Goal: Information Seeking & Learning: Learn about a topic

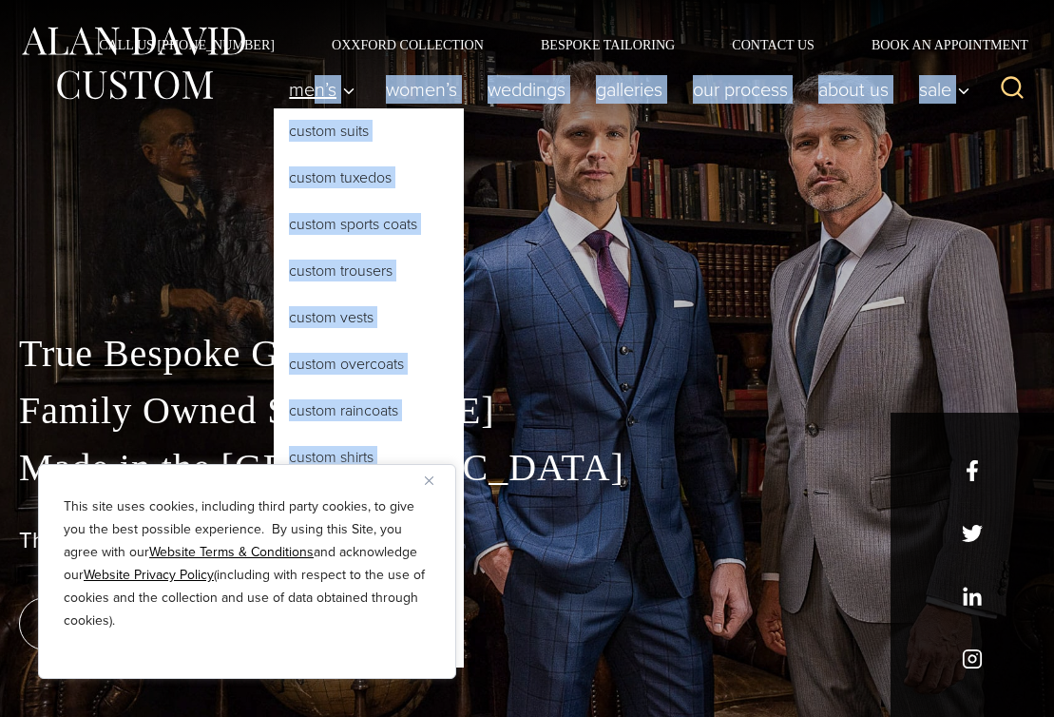
click at [315, 135] on div "Men’s Custom Suits Custom Tuxedos Custom Sports Coats Custom Trousers Custom Ve…" at bounding box center [527, 98] width 1054 height 95
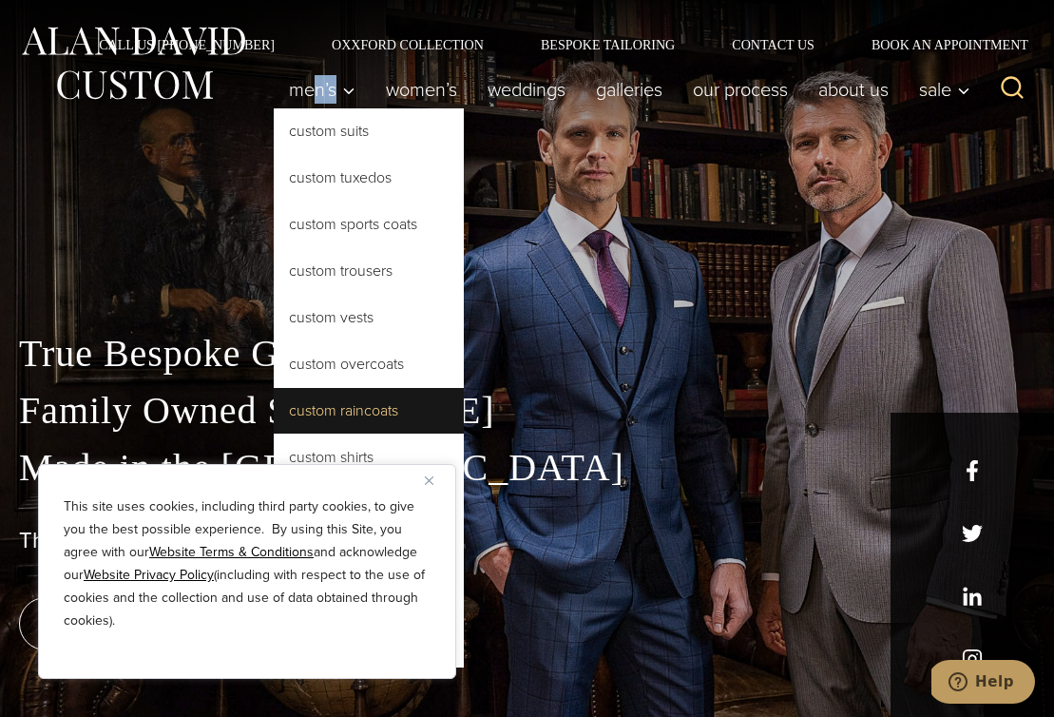
click at [321, 410] on link "Custom Raincoats" at bounding box center [369, 411] width 190 height 46
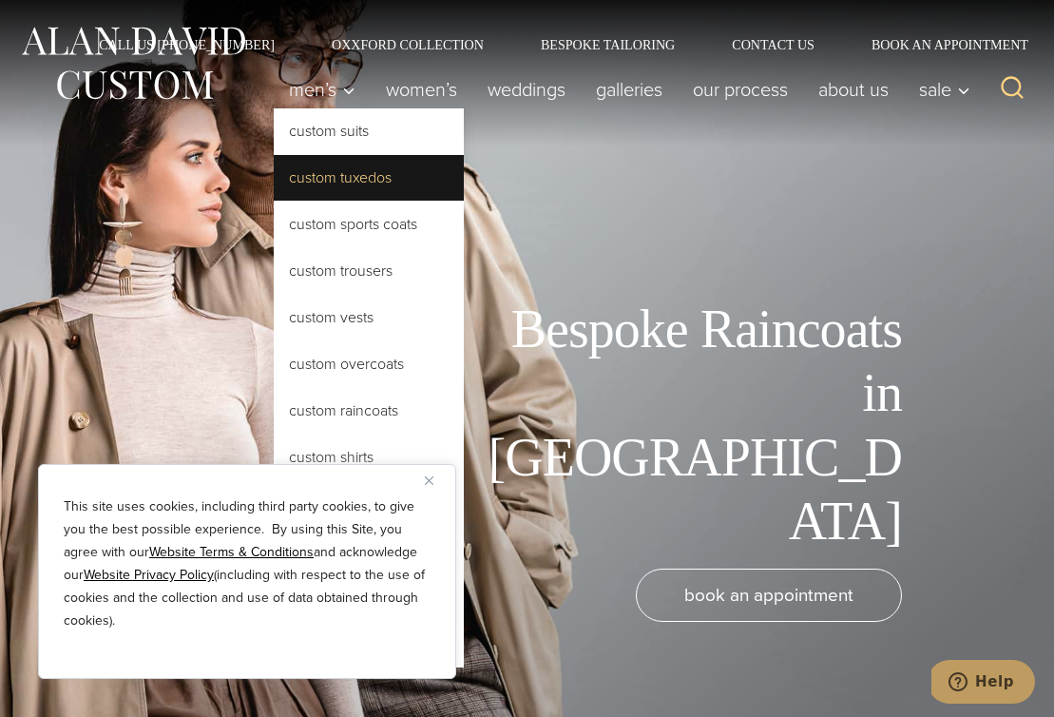
click at [313, 177] on link "Custom Tuxedos" at bounding box center [369, 178] width 190 height 46
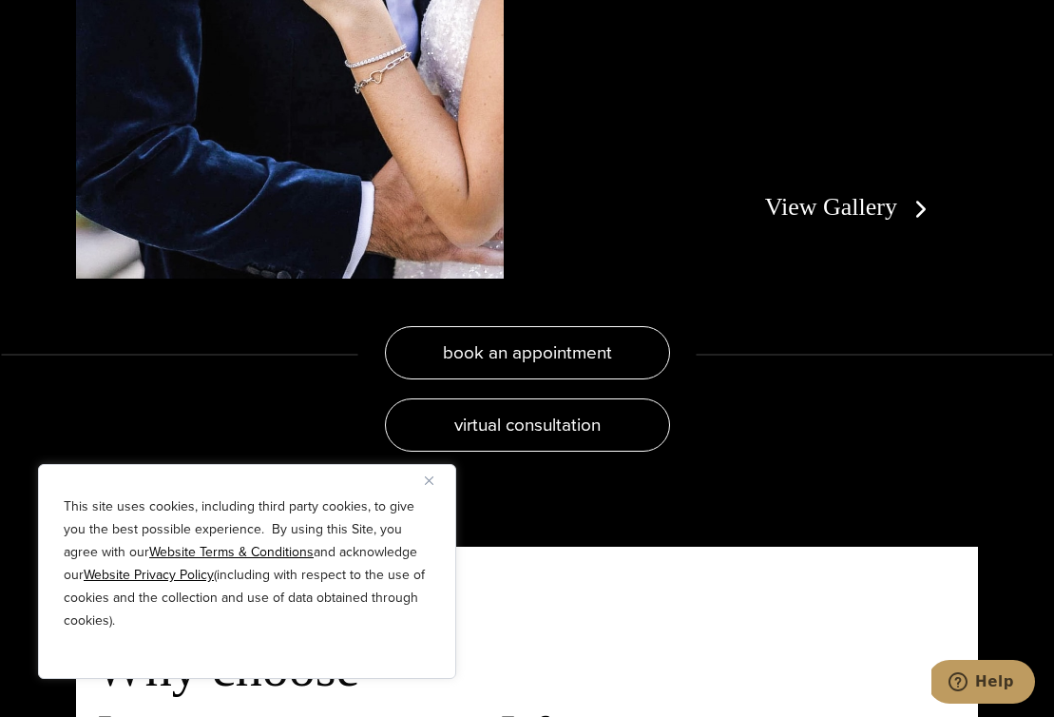
scroll to position [3629, 0]
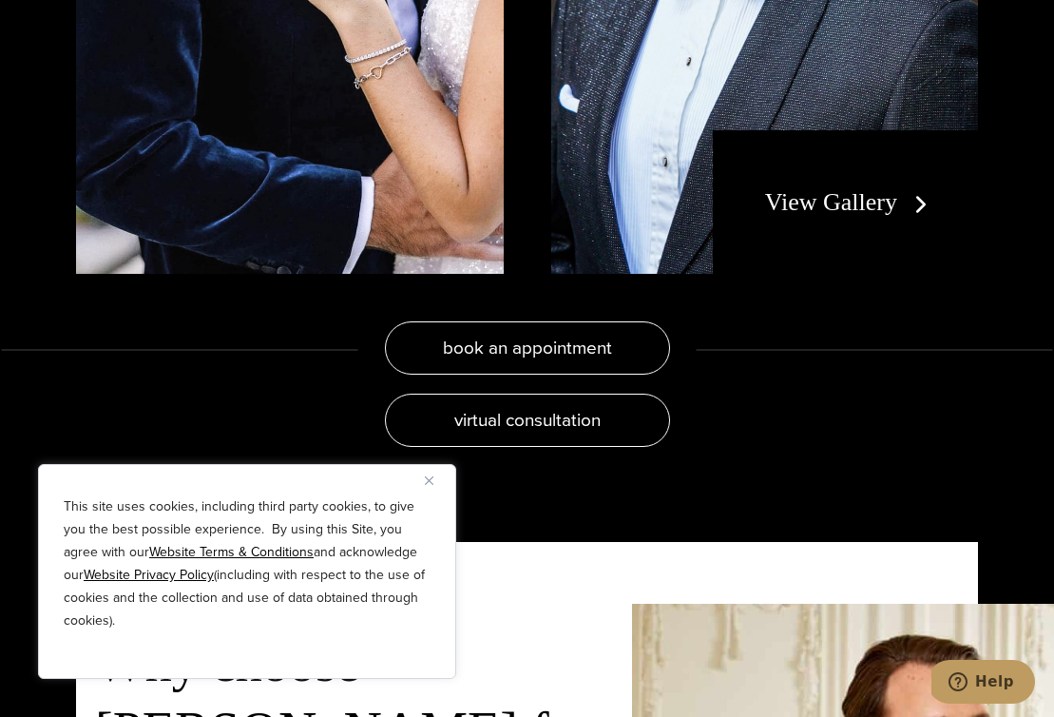
click at [804, 188] on link "View Gallery" at bounding box center [850, 202] width 170 height 28
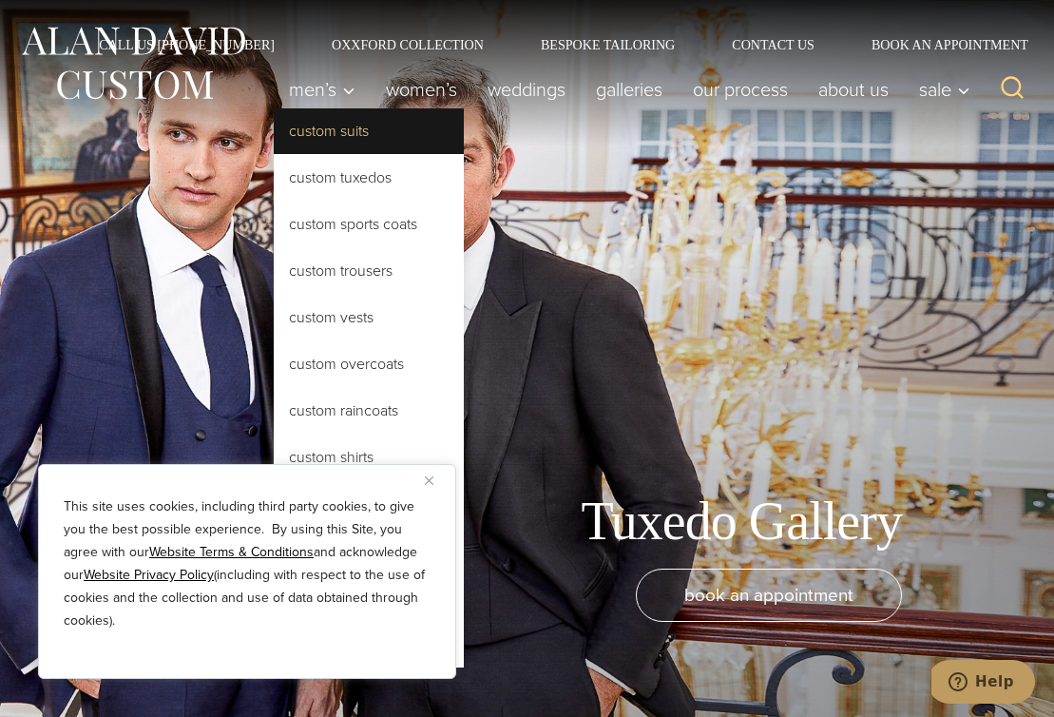
click at [347, 127] on link "Custom Suits" at bounding box center [369, 131] width 190 height 46
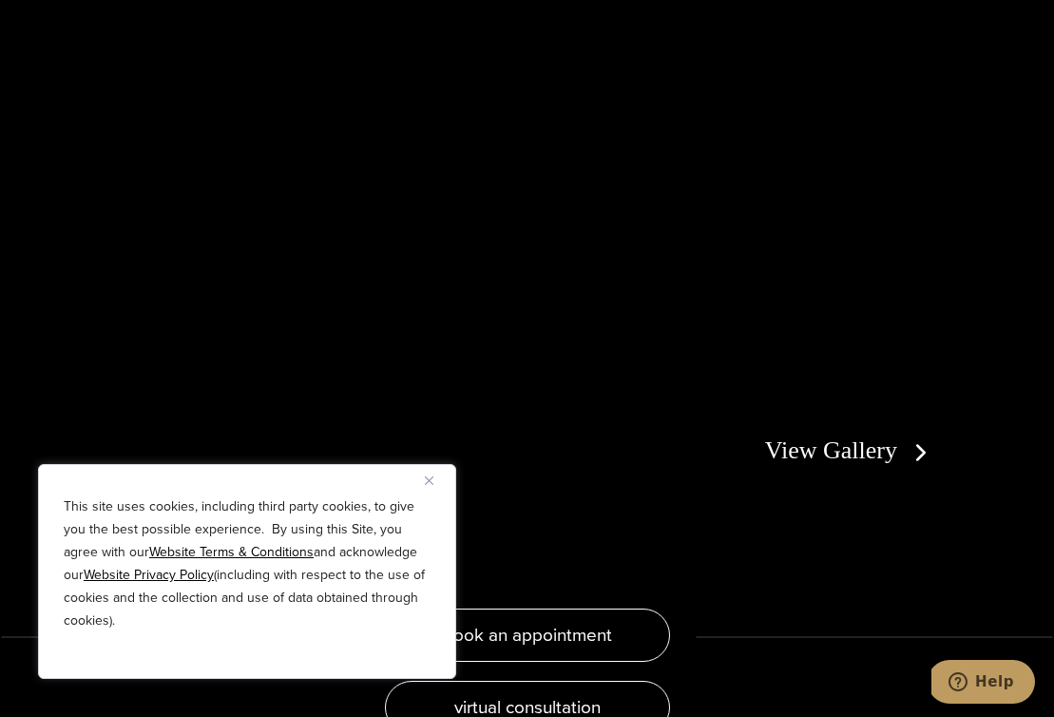
scroll to position [3340, 0]
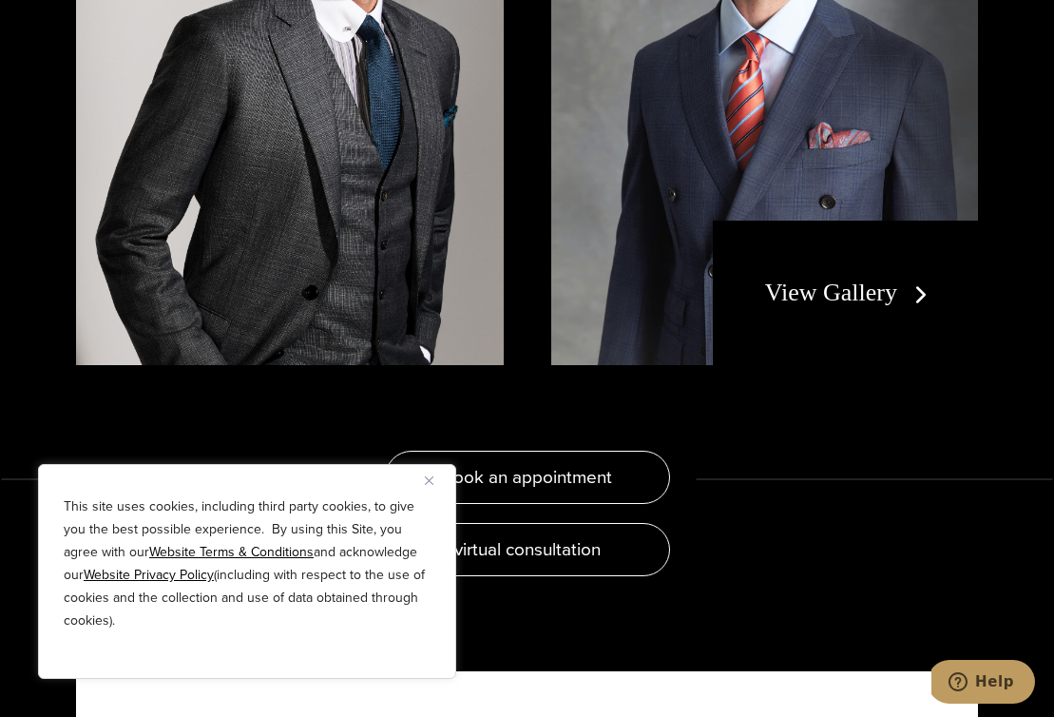
click at [791, 279] on link "View Gallery" at bounding box center [850, 293] width 170 height 28
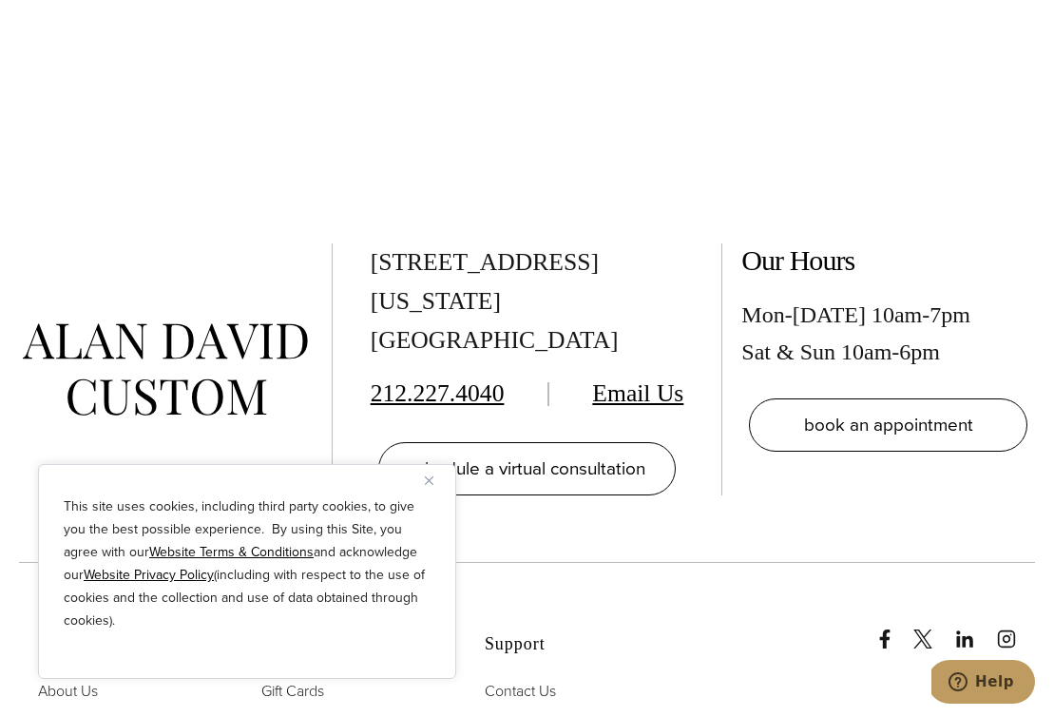
scroll to position [7889, 0]
